Goal: Transaction & Acquisition: Purchase product/service

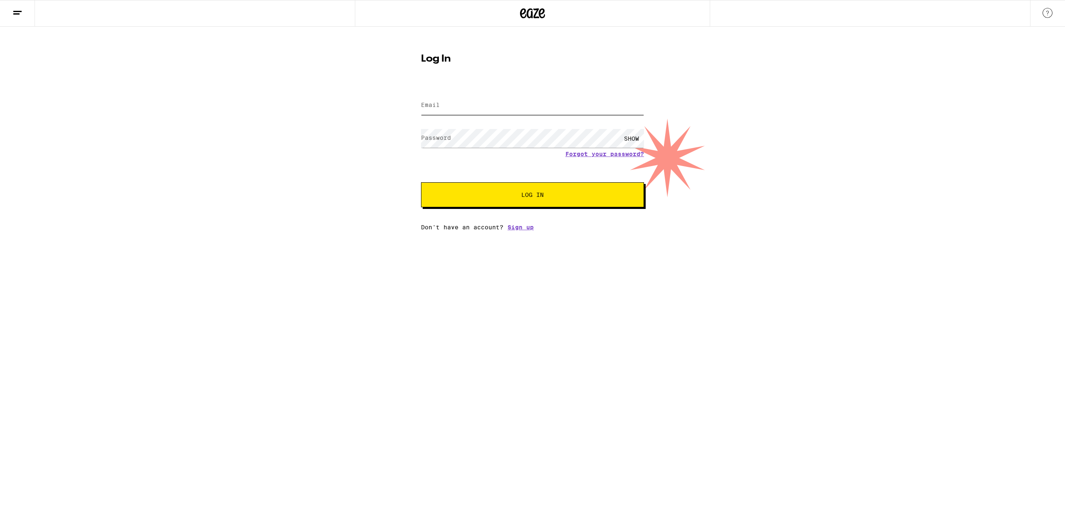
type input "[PERSON_NAME][EMAIL_ADDRESS][PERSON_NAME][DOMAIN_NAME]"
click at [470, 196] on span "Log In" at bounding box center [533, 195] width 156 height 6
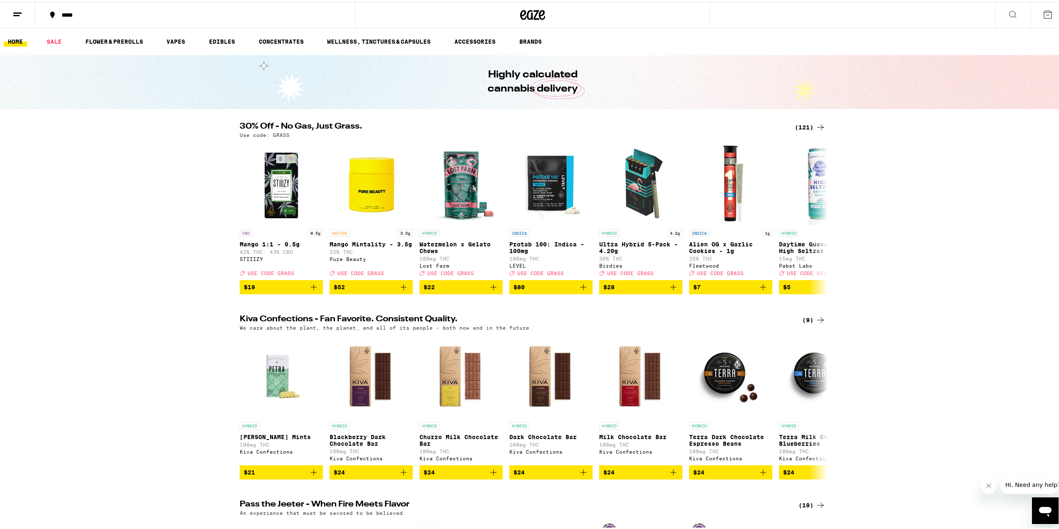
click at [810, 123] on div "(121)" at bounding box center [810, 126] width 31 height 10
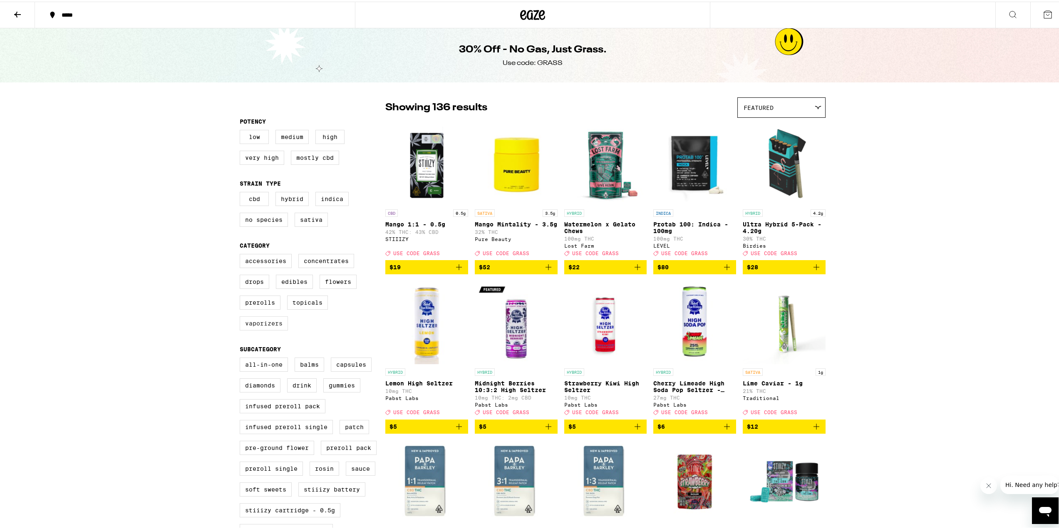
click at [268, 329] on label "Vaporizers" at bounding box center [264, 322] width 48 height 14
click at [242, 254] on input "Vaporizers" at bounding box center [241, 253] width 0 height 0
checkbox input "true"
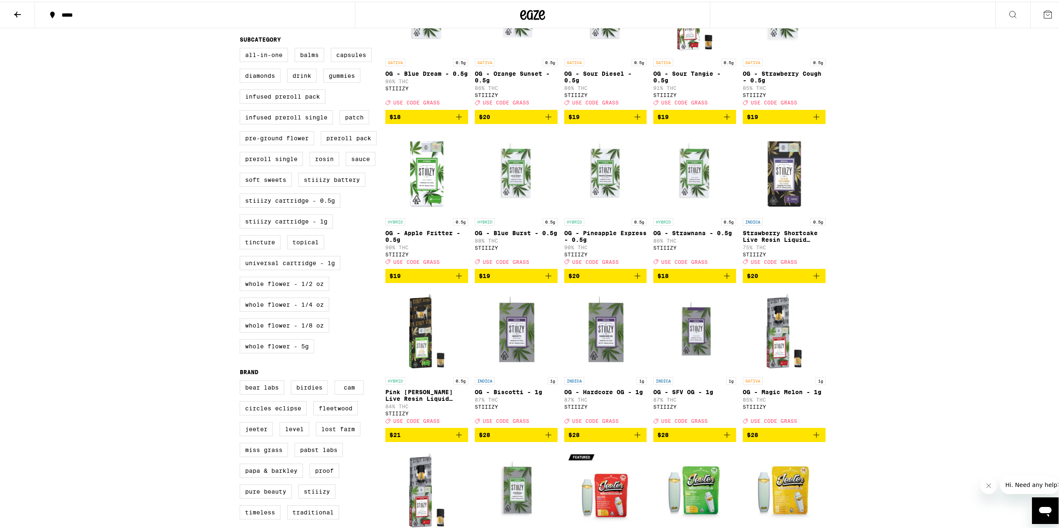
scroll to position [291, 0]
